Goal: Information Seeking & Learning: Learn about a topic

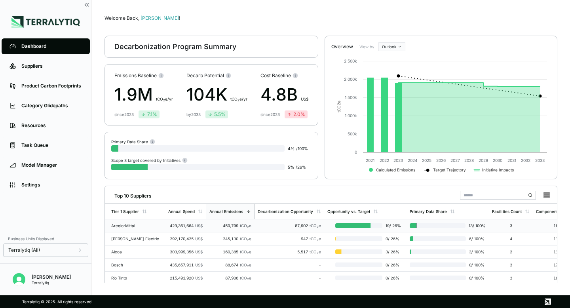
click at [142, 226] on div "ArcelorMittal" at bounding box center [136, 225] width 51 height 5
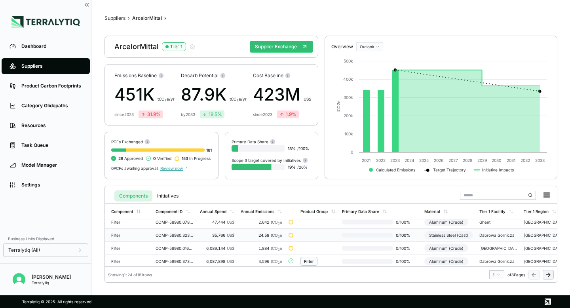
scroll to position [239, 0]
click at [119, 18] on button "Suppliers" at bounding box center [114, 18] width 21 height 6
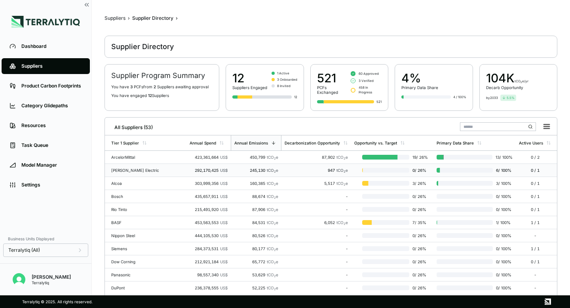
click at [148, 170] on div "[PERSON_NAME] Electric" at bounding box center [147, 170] width 72 height 5
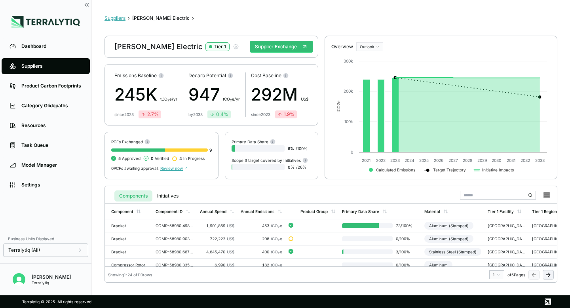
click at [114, 18] on button "Suppliers" at bounding box center [114, 18] width 21 height 6
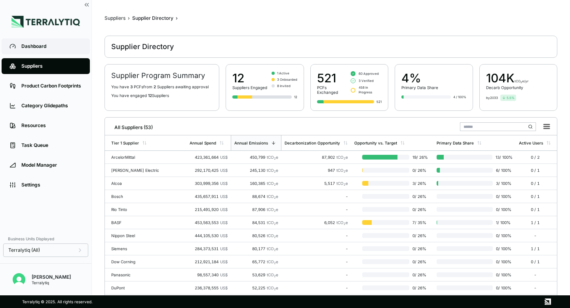
click at [48, 49] on div "Dashboard" at bounding box center [51, 46] width 61 height 6
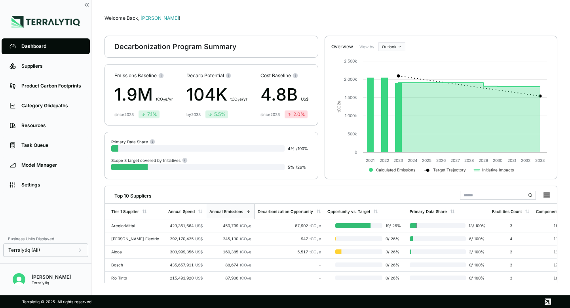
click at [396, 45] on html "Dashboard Suppliers Product Carbon Footprints Category Glidepaths Resources Tas…" at bounding box center [285, 154] width 570 height 308
click at [395, 69] on div "Baseline" at bounding box center [403, 69] width 47 height 9
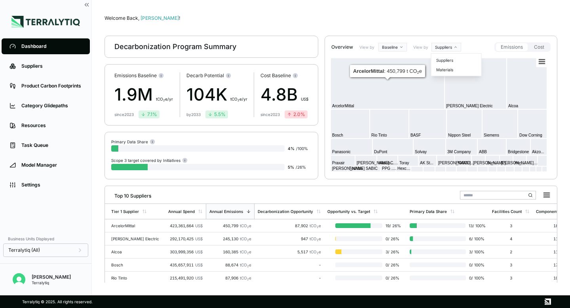
click at [451, 51] on html "Dashboard Suppliers Product Carbon Footprints Category Glidepaths Resources Tas…" at bounding box center [285, 154] width 570 height 308
click at [448, 68] on div "Materials" at bounding box center [456, 69] width 47 height 9
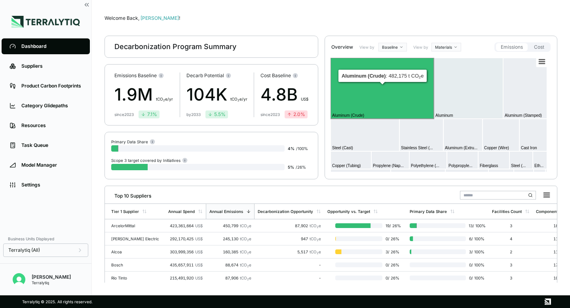
click at [389, 90] on rect at bounding box center [381, 88] width 103 height 61
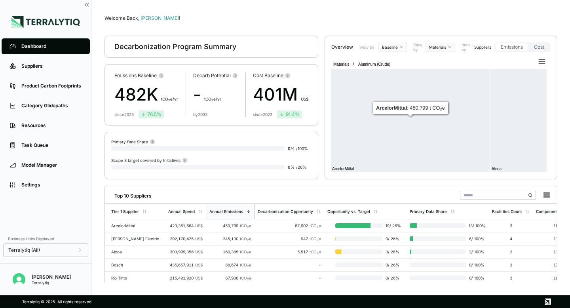
click at [398, 48] on html "Dashboard Suppliers Product Carbon Footprints Category Glidepaths Resources Tas…" at bounding box center [285, 154] width 570 height 308
click at [343, 63] on html "Dashboard Suppliers Product Carbon Footprints Category Glidepaths Resources Tas…" at bounding box center [285, 154] width 570 height 308
click at [343, 63] on text "Materials" at bounding box center [341, 64] width 16 height 4
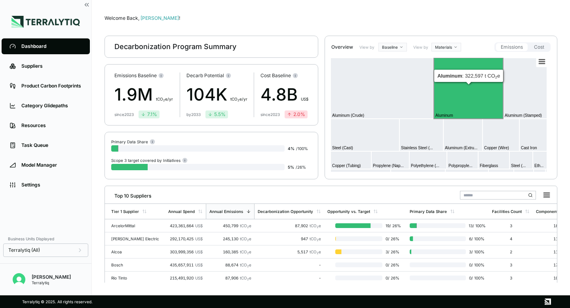
click at [458, 89] on rect at bounding box center [468, 88] width 69 height 61
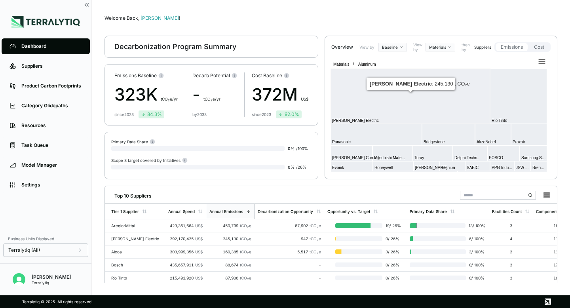
click at [440, 102] on rect at bounding box center [409, 95] width 159 height 55
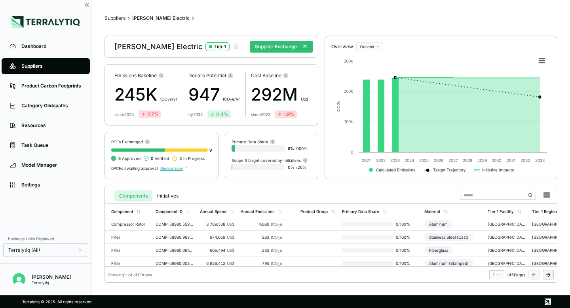
scroll to position [220, 0]
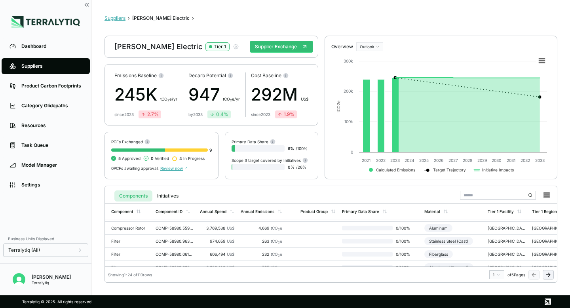
click at [119, 18] on button "Suppliers" at bounding box center [114, 18] width 21 height 6
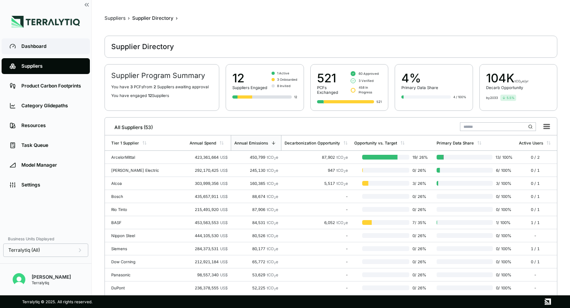
click at [52, 47] on div "Dashboard" at bounding box center [51, 46] width 61 height 6
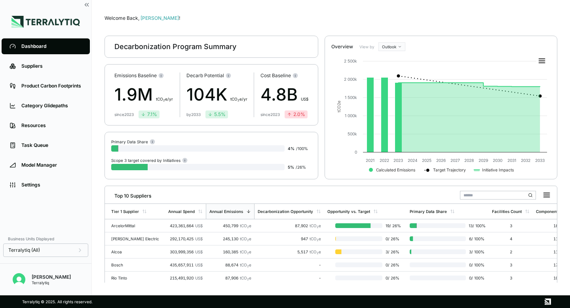
click at [398, 44] on html "Dashboard Suppliers Product Carbon Footprints Category Glidepaths Resources Tas…" at bounding box center [285, 154] width 570 height 308
click at [390, 69] on div "Baseline" at bounding box center [403, 69] width 47 height 9
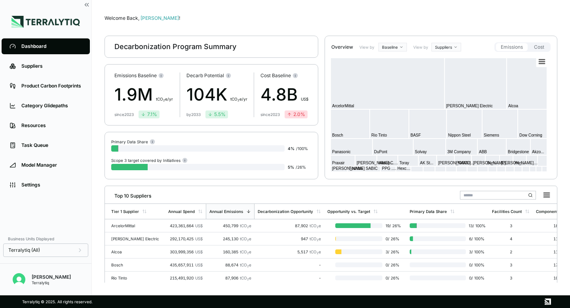
click at [461, 47] on html "Dashboard Suppliers Product Carbon Footprints Category Glidepaths Resources Tas…" at bounding box center [285, 154] width 570 height 308
click at [448, 68] on div "Materials" at bounding box center [456, 69] width 47 height 9
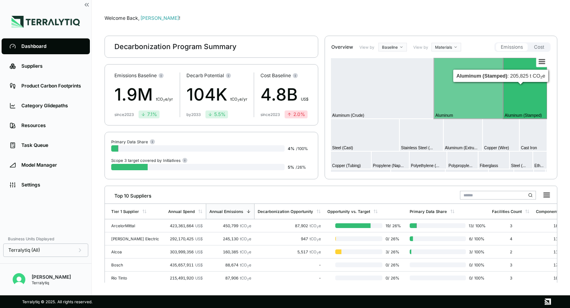
click at [522, 71] on rect at bounding box center [525, 88] width 44 height 61
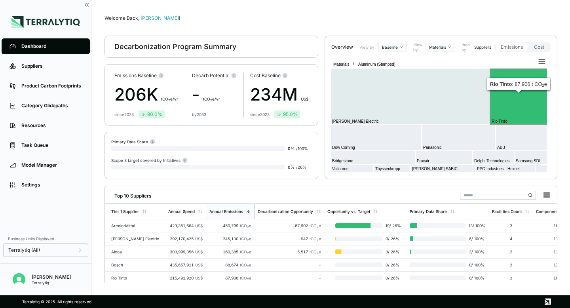
click at [502, 106] on rect at bounding box center [518, 96] width 57 height 56
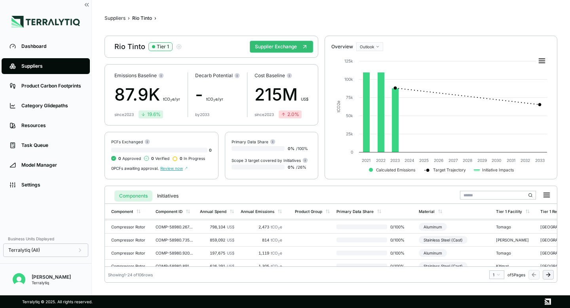
scroll to position [266, 0]
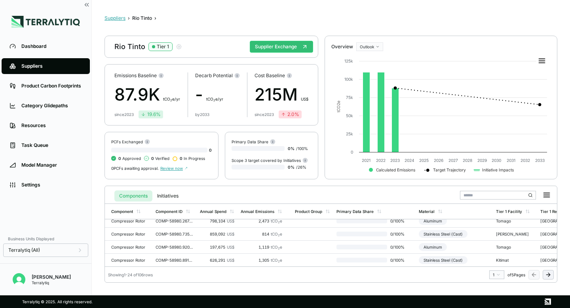
click at [116, 18] on button "Suppliers" at bounding box center [114, 18] width 21 height 6
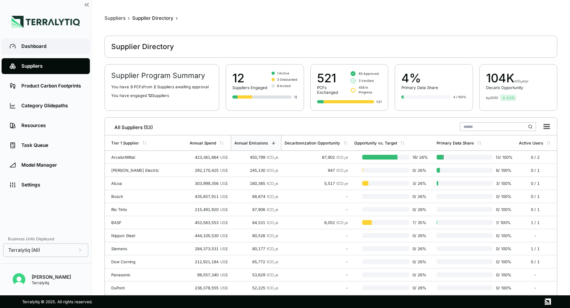
click at [46, 50] on link "Dashboard" at bounding box center [46, 46] width 88 height 16
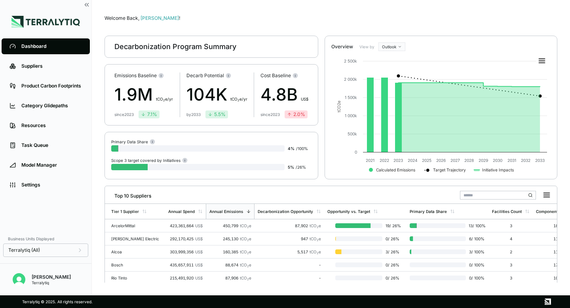
click at [395, 47] on html "Dashboard Suppliers Product Carbon Footprints Category Glidepaths Resources Tas…" at bounding box center [285, 154] width 570 height 308
click at [388, 70] on div "Baseline" at bounding box center [403, 69] width 47 height 9
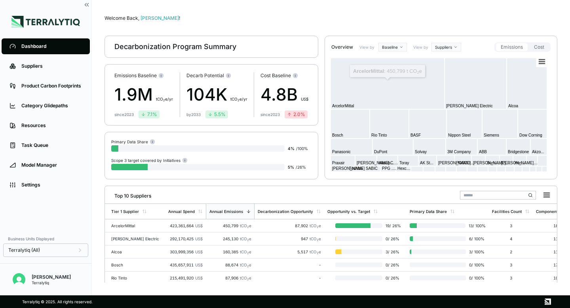
click at [451, 46] on html "Dashboard Suppliers Product Carbon Footprints Category Glidepaths Resources Tas…" at bounding box center [285, 154] width 570 height 308
click at [447, 72] on div "Materials" at bounding box center [456, 69] width 47 height 9
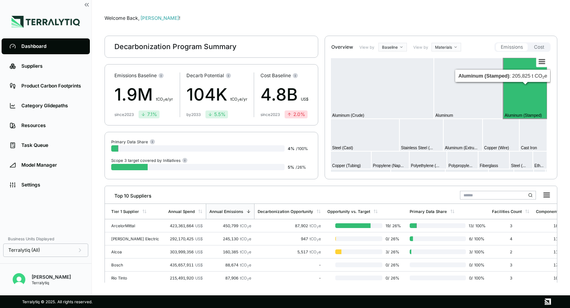
click at [527, 89] on rect at bounding box center [525, 88] width 44 height 61
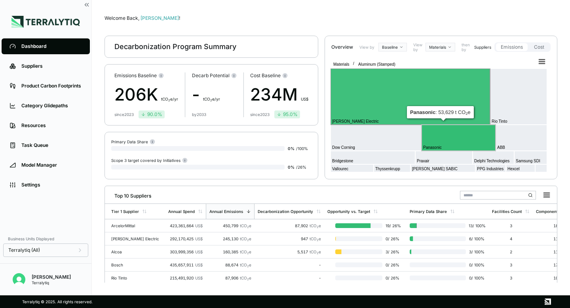
click at [458, 135] on rect at bounding box center [458, 138] width 74 height 26
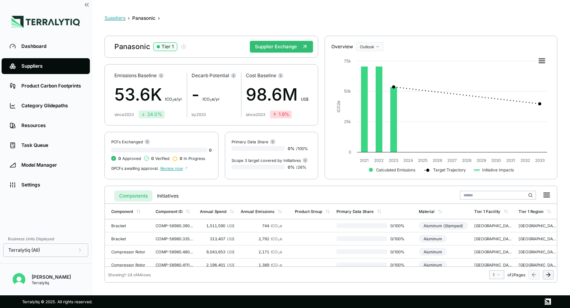
click at [120, 19] on button "Suppliers" at bounding box center [114, 18] width 21 height 6
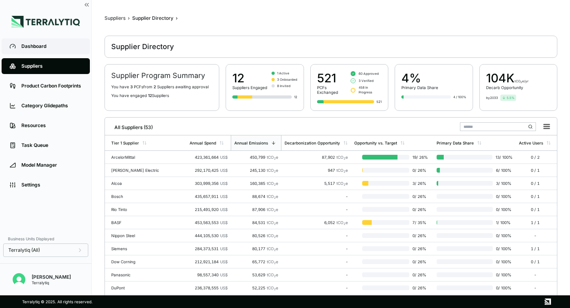
click at [37, 49] on div "Dashboard" at bounding box center [51, 46] width 61 height 6
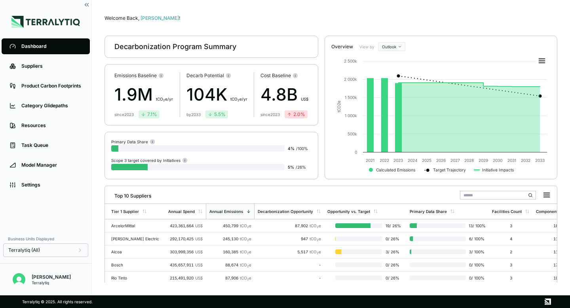
click at [394, 46] on html "Dashboard Suppliers Product Carbon Footprints Category Glidepaths Resources Tas…" at bounding box center [285, 154] width 570 height 308
click at [391, 67] on div "Baseline" at bounding box center [403, 69] width 47 height 9
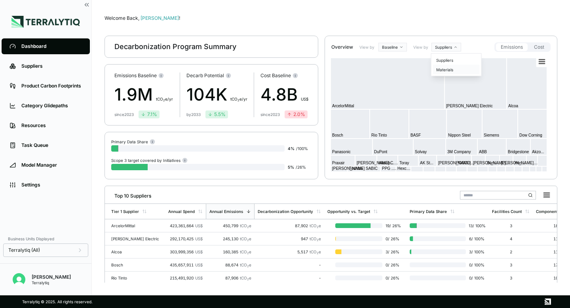
click at [450, 70] on div "Materials" at bounding box center [456, 69] width 47 height 9
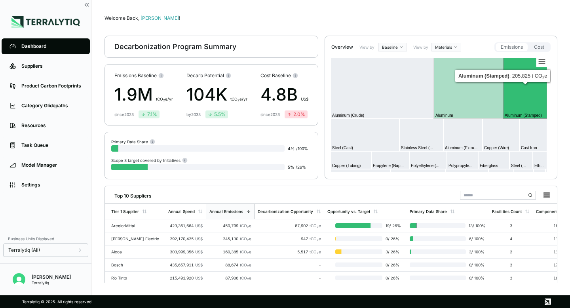
click at [527, 97] on rect at bounding box center [525, 88] width 44 height 61
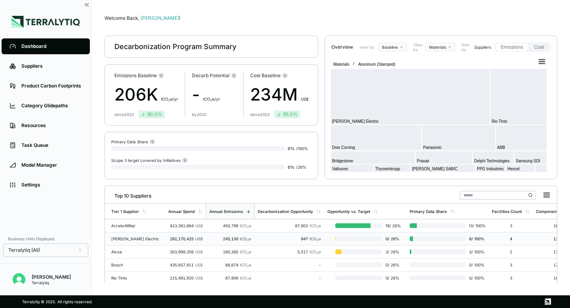
click at [194, 238] on div "292,170,425 US$" at bounding box center [185, 238] width 34 height 5
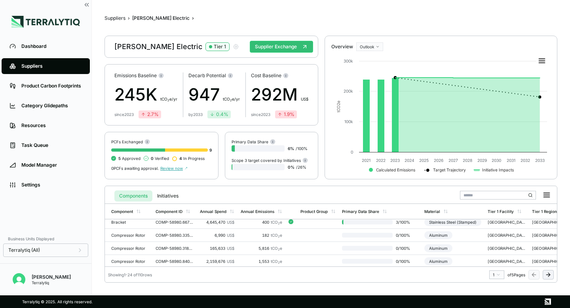
scroll to position [31, 0]
click at [118, 18] on button "Suppliers" at bounding box center [114, 18] width 21 height 6
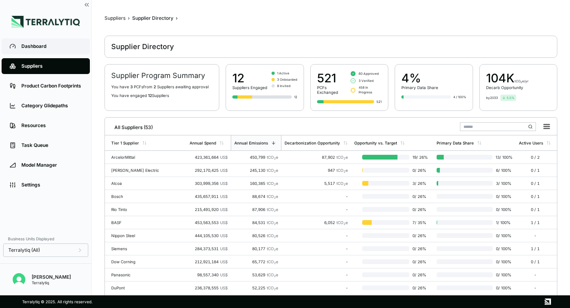
click at [62, 44] on div "Dashboard" at bounding box center [51, 46] width 61 height 6
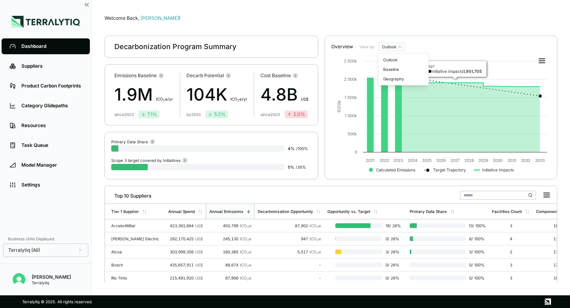
click at [397, 49] on html "Dashboard Suppliers Product Carbon Footprints Category Glidepaths Resources Tas…" at bounding box center [285, 154] width 570 height 308
click at [395, 67] on div "Baseline" at bounding box center [403, 69] width 47 height 9
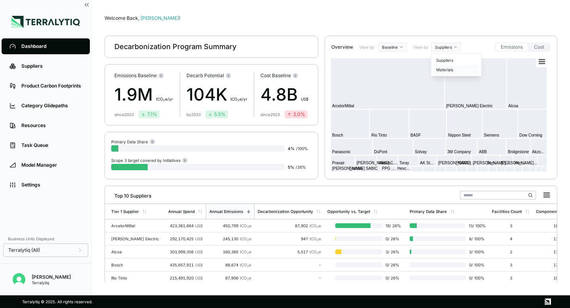
click at [448, 72] on div "Materials" at bounding box center [456, 69] width 47 height 9
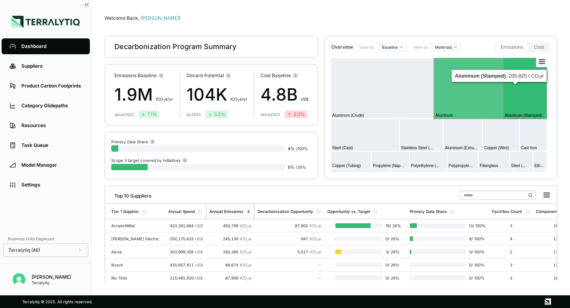
click at [519, 94] on rect at bounding box center [525, 88] width 44 height 61
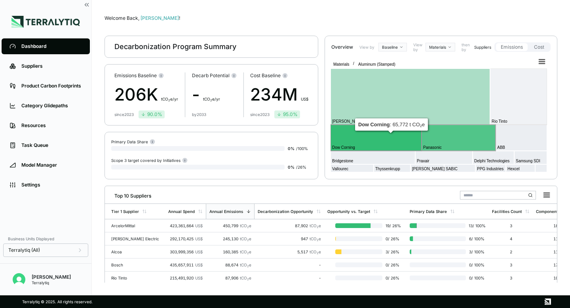
click at [384, 139] on rect at bounding box center [375, 138] width 91 height 26
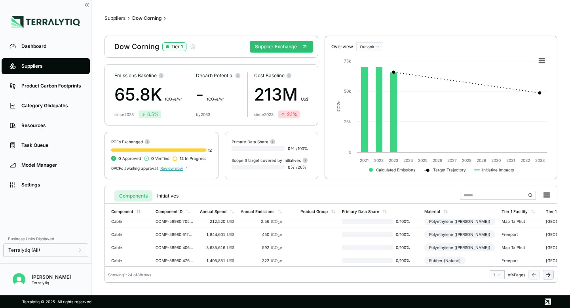
scroll to position [266, 0]
click at [51, 47] on div "Dashboard" at bounding box center [51, 46] width 61 height 6
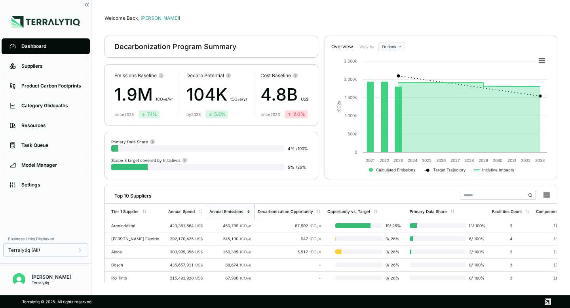
click at [393, 40] on div "Overview View by Outlook" at bounding box center [441, 43] width 232 height 15
click at [393, 44] on html "Dashboard Suppliers Product Carbon Footprints Category Glidepaths Resources Tas…" at bounding box center [285, 154] width 570 height 308
click at [393, 69] on div "Baseline" at bounding box center [403, 69] width 47 height 9
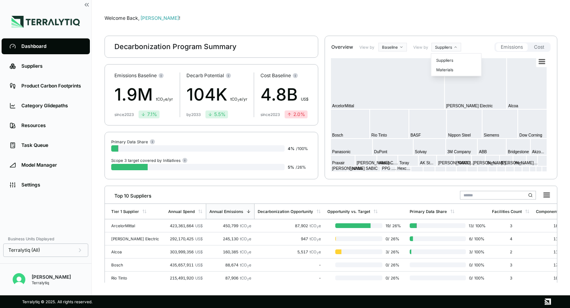
click at [450, 46] on html "Dashboard Suppliers Product Carbon Footprints Category Glidepaths Resources Tas…" at bounding box center [285, 154] width 570 height 308
click at [447, 70] on div "Materials" at bounding box center [456, 69] width 47 height 9
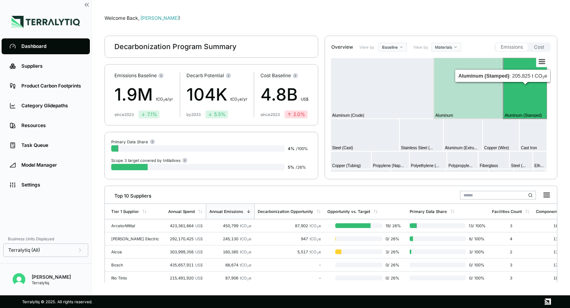
click at [518, 87] on rect at bounding box center [525, 88] width 44 height 61
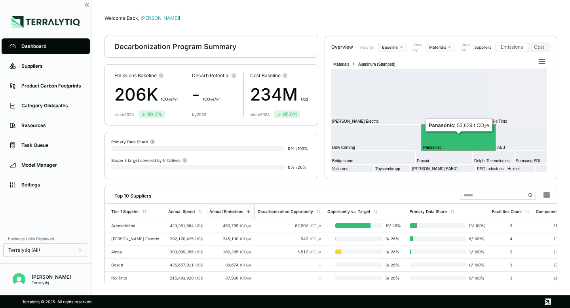
click at [466, 147] on rect at bounding box center [458, 138] width 74 height 26
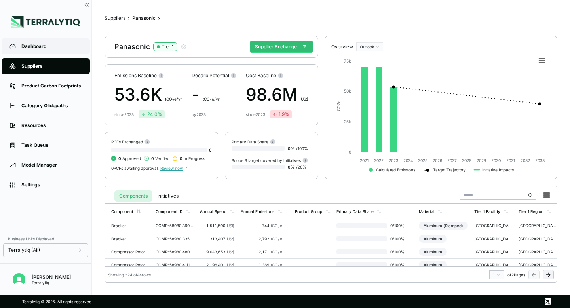
click at [51, 48] on div "Dashboard" at bounding box center [51, 46] width 61 height 6
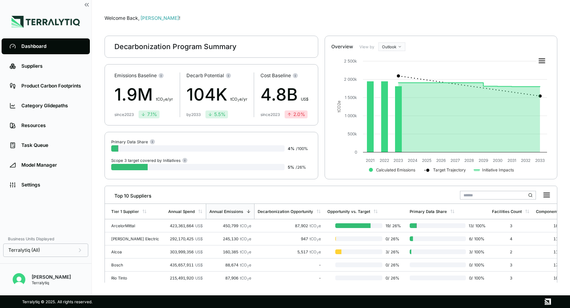
click at [394, 49] on html "Dashboard Suppliers Product Carbon Footprints Category Glidepaths Resources Tas…" at bounding box center [285, 154] width 570 height 308
click at [391, 68] on div "Baseline" at bounding box center [403, 69] width 47 height 9
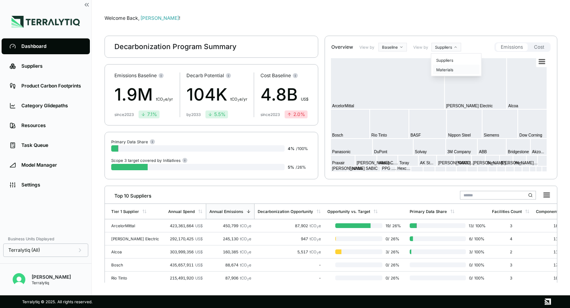
click at [451, 68] on div "Materials" at bounding box center [456, 69] width 47 height 9
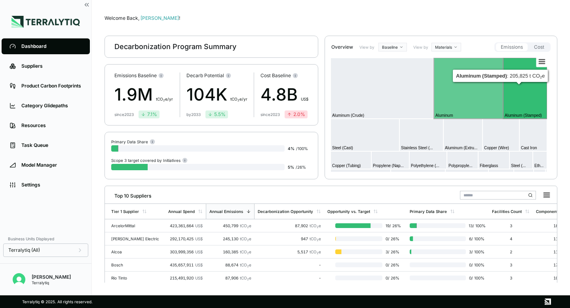
click at [514, 86] on rect at bounding box center [525, 88] width 44 height 61
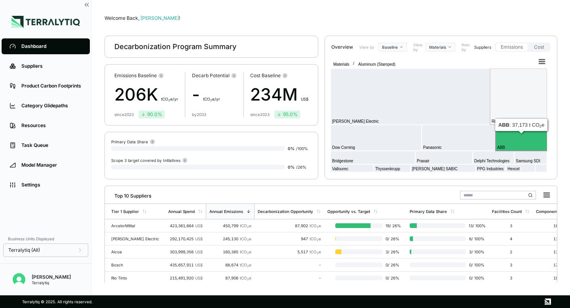
click at [517, 144] on rect at bounding box center [520, 138] width 51 height 26
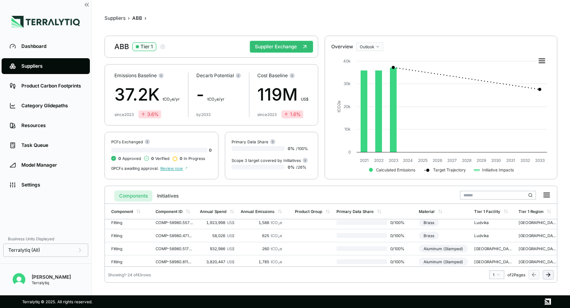
scroll to position [266, 0]
